Goal: Communication & Community: Share content

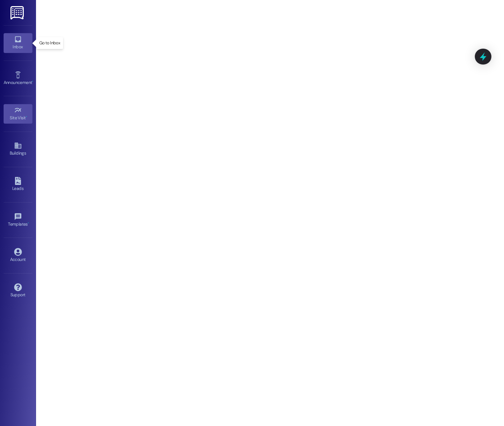
click at [11, 46] on div "Inbox" at bounding box center [18, 46] width 36 height 7
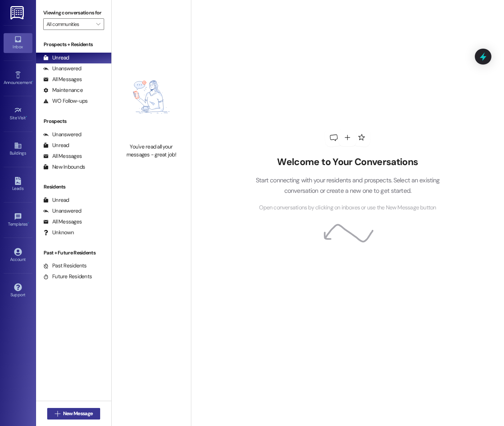
click at [63, 410] on span "New Message" at bounding box center [78, 414] width 30 height 8
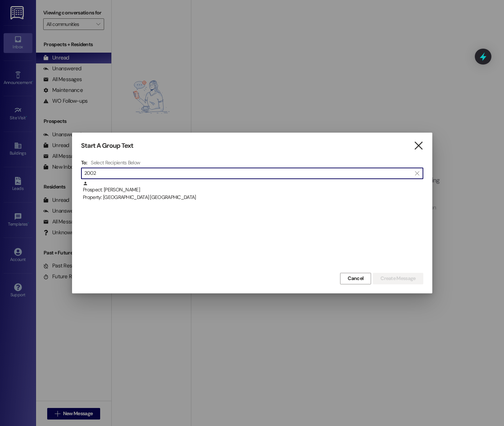
type input "2002"
click at [418, 145] on icon "" at bounding box center [419, 146] width 10 height 8
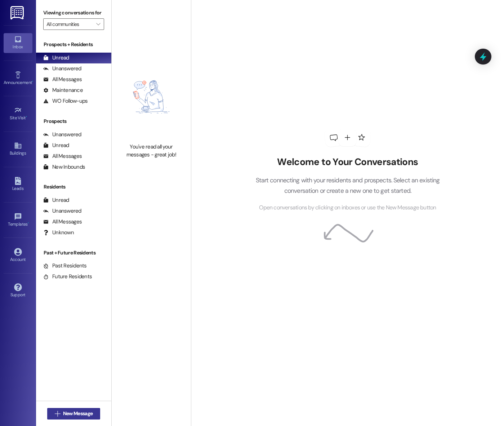
click at [82, 411] on span "New Message" at bounding box center [78, 414] width 30 height 8
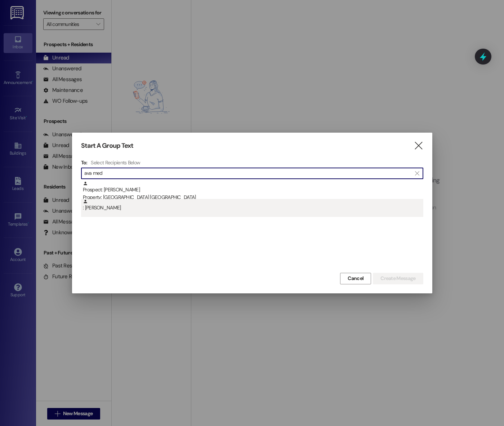
type input "ava med"
click at [101, 212] on div ": [PERSON_NAME]" at bounding box center [252, 208] width 342 height 18
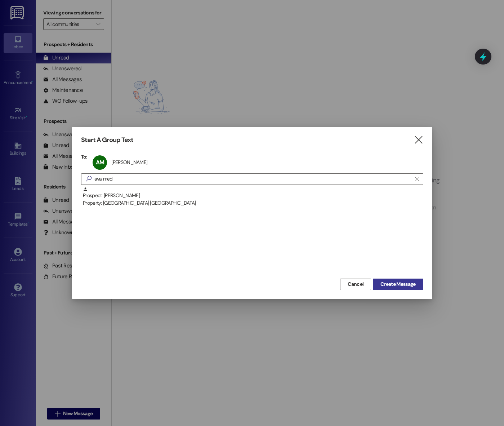
click at [394, 287] on span "Create Message" at bounding box center [398, 284] width 35 height 8
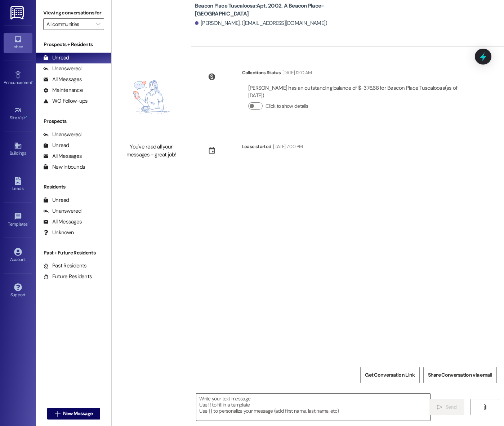
click at [256, 403] on textarea at bounding box center [313, 407] width 234 height 27
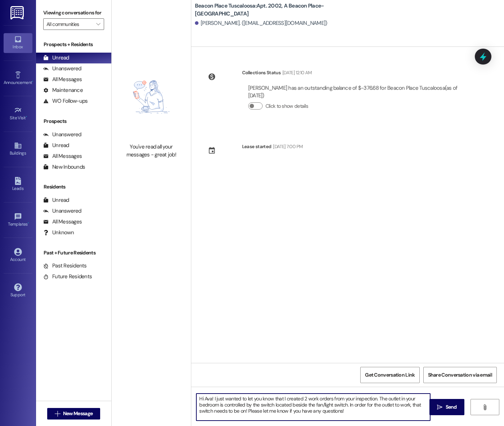
click at [243, 412] on textarea "Hi Ava! I just wanted to let you know that I created 2 work orders from your in…" at bounding box center [313, 407] width 234 height 27
type textarea "Hi Ava! I just wanted to let you know that I created 2 work orders from your in…"
click at [447, 408] on span "Send" at bounding box center [451, 407] width 11 height 8
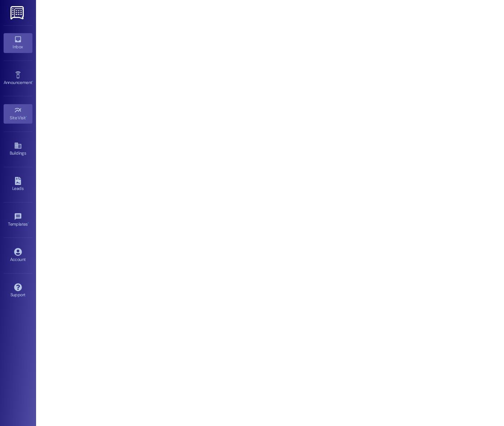
click at [22, 40] on icon at bounding box center [18, 39] width 8 height 8
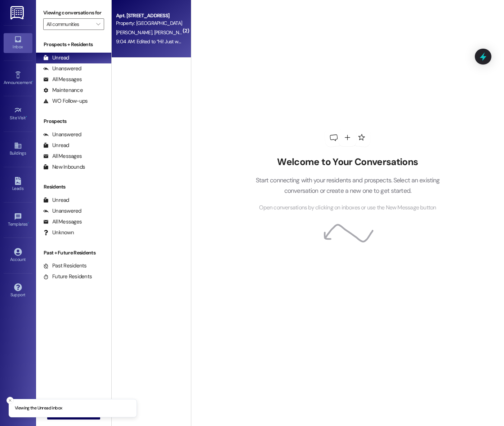
click at [139, 29] on span "[PERSON_NAME]" at bounding box center [135, 32] width 38 height 6
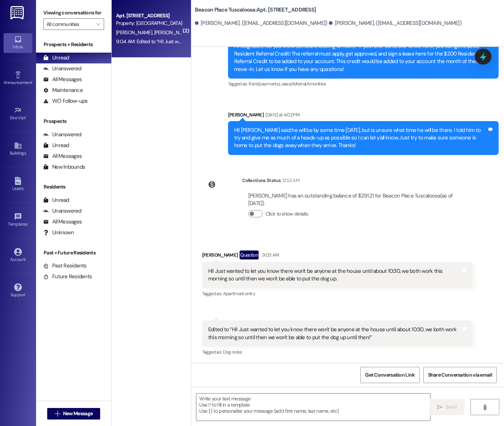
scroll to position [292, 0]
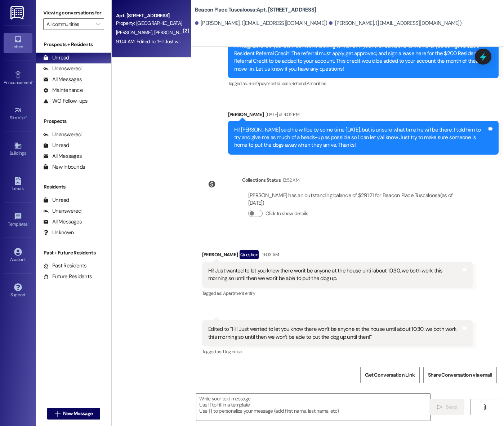
drag, startPoint x: 282, startPoint y: 408, endPoint x: 304, endPoint y: 371, distance: 43.3
click at [282, 408] on textarea at bounding box center [313, 407] width 234 height 27
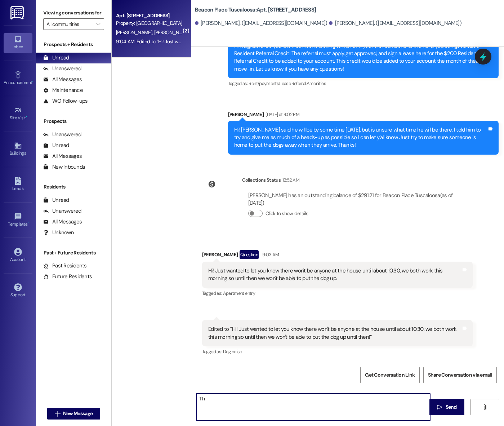
type textarea "T"
type textarea "Good morning, thank you for letting me know. I have told maintenance so they ca…"
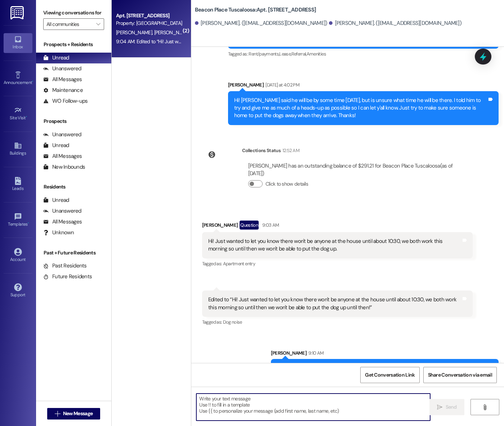
scroll to position [342, 0]
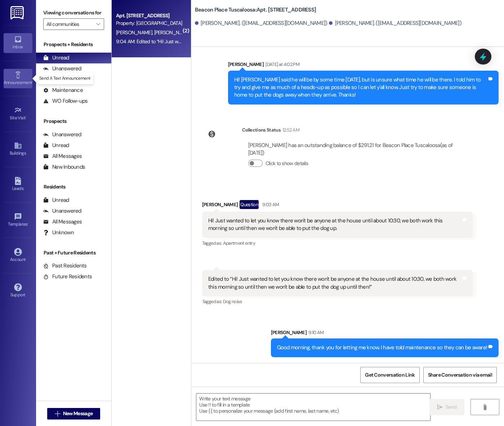
click at [16, 79] on div "Announcement •" at bounding box center [18, 82] width 36 height 7
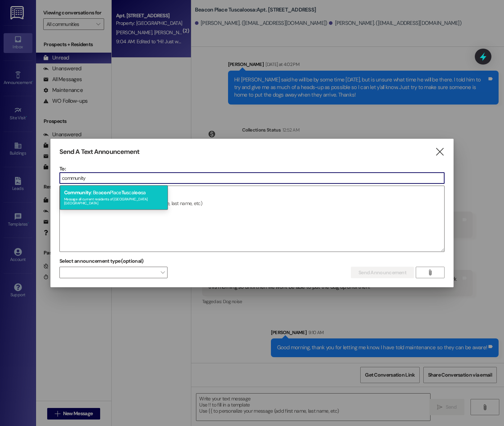
type input "community"
click at [110, 193] on div "Community : Bea con Place Tu scal oo sa Message all current residents of [GEOGR…" at bounding box center [114, 197] width 108 height 25
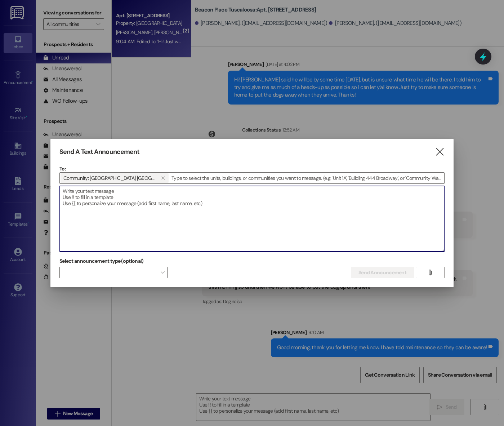
click at [182, 202] on textarea at bounding box center [252, 219] width 385 height 66
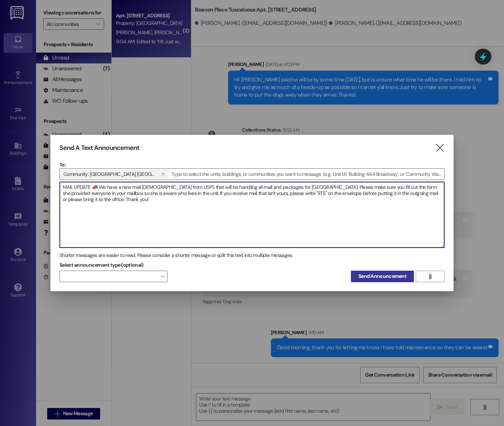
type textarea "MAIL UPDATE 📣 We have a new mail [DEMOGRAPHIC_DATA] from USPS that will be hand…"
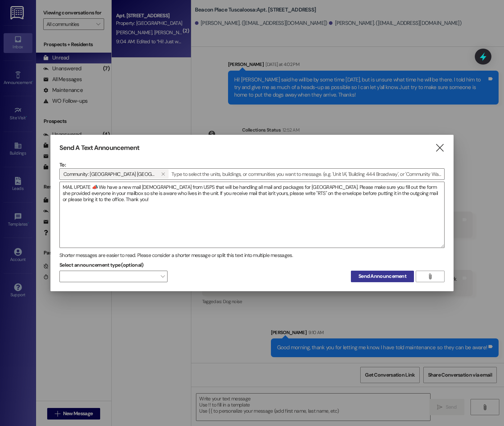
click at [378, 277] on span "Send Announcement" at bounding box center [383, 276] width 48 height 8
